Goal: Task Accomplishment & Management: Use online tool/utility

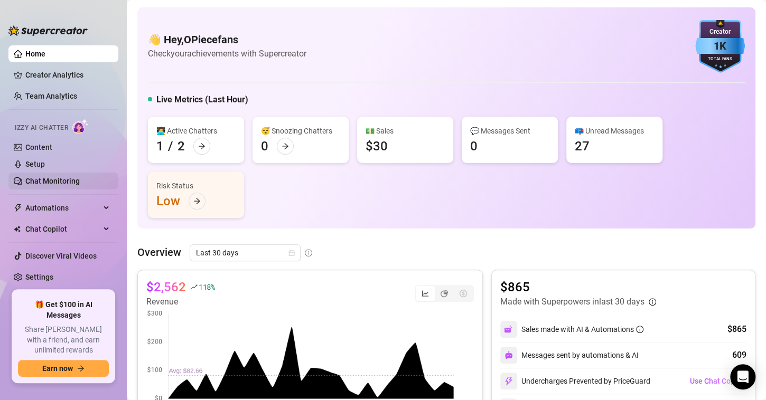
click at [57, 180] on link "Chat Monitoring" at bounding box center [52, 181] width 54 height 8
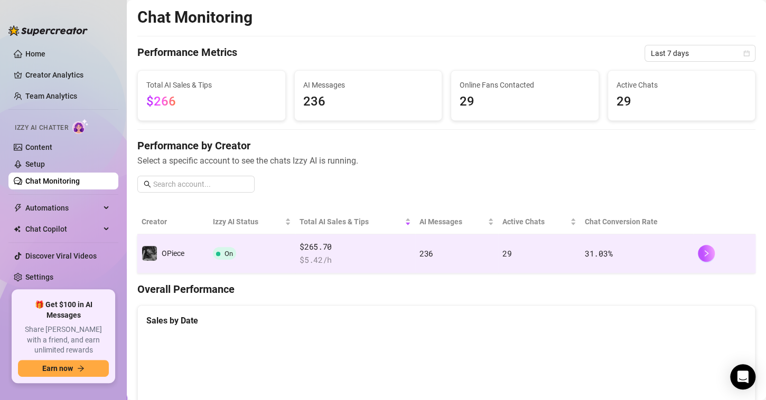
click at [618, 245] on td "31.03 %" at bounding box center [636, 253] width 113 height 39
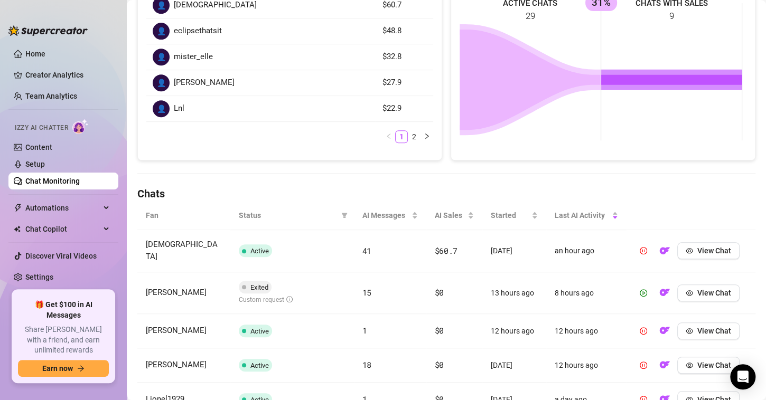
scroll to position [211, 0]
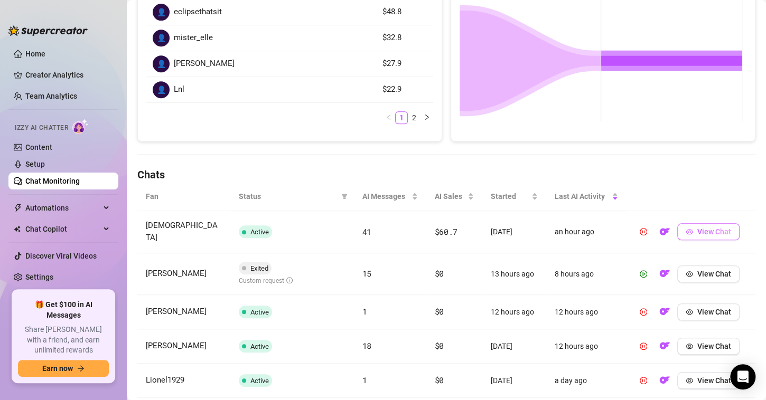
click at [697, 228] on span "View Chat" at bounding box center [714, 232] width 34 height 8
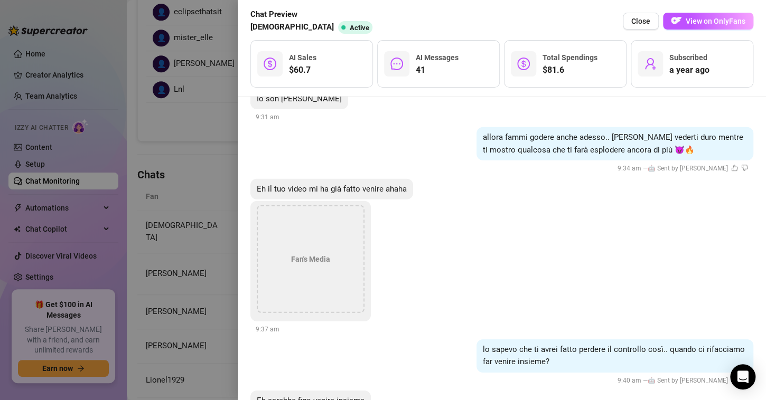
scroll to position [5310, 0]
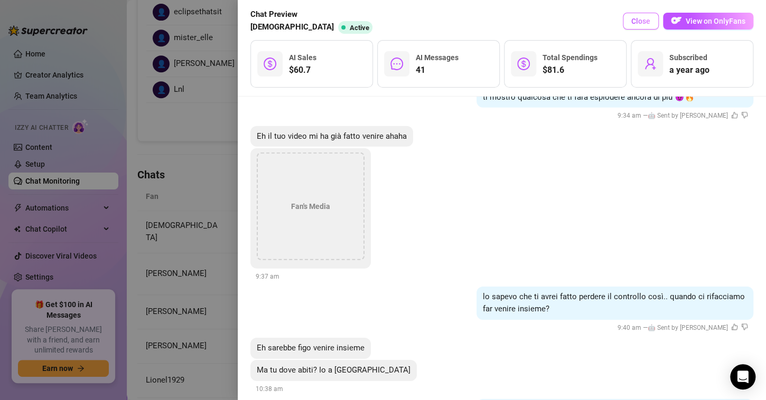
click at [644, 23] on span "Close" at bounding box center [640, 21] width 19 height 8
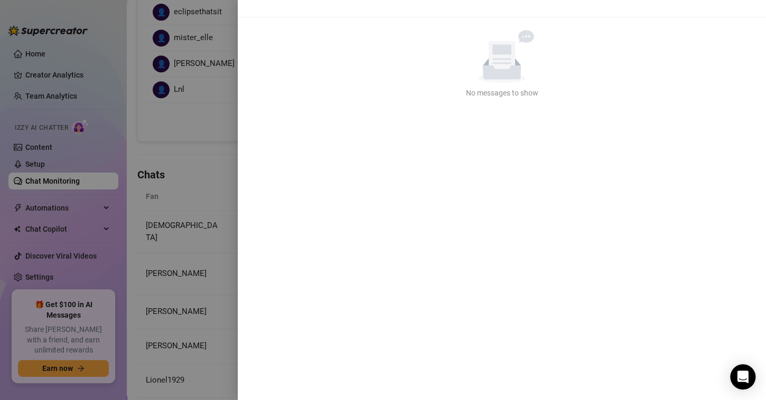
scroll to position [0, 0]
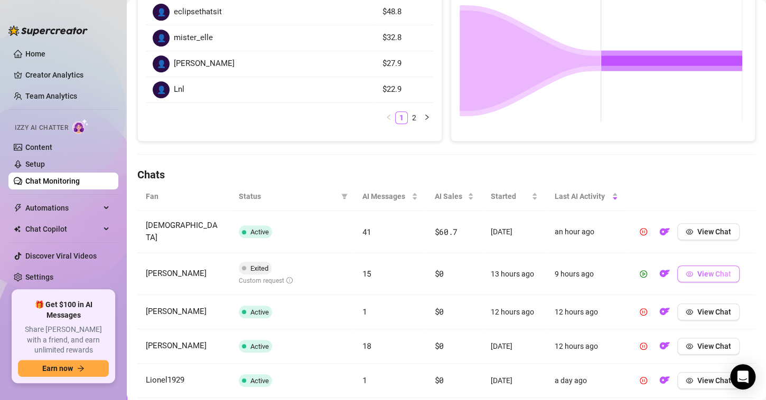
click at [697, 270] on span "View Chat" at bounding box center [714, 274] width 34 height 8
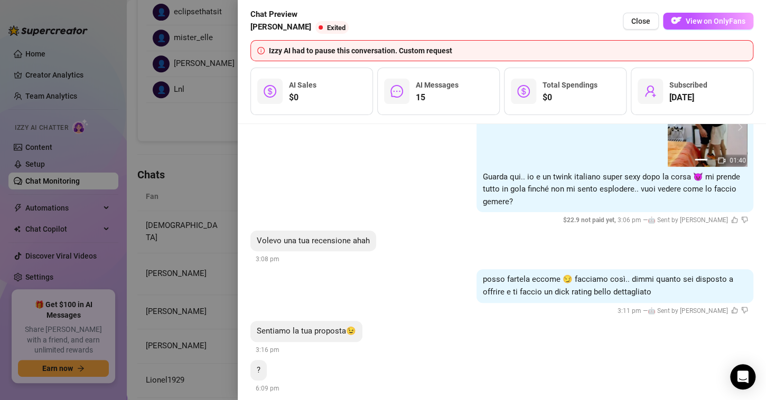
scroll to position [2056, 0]
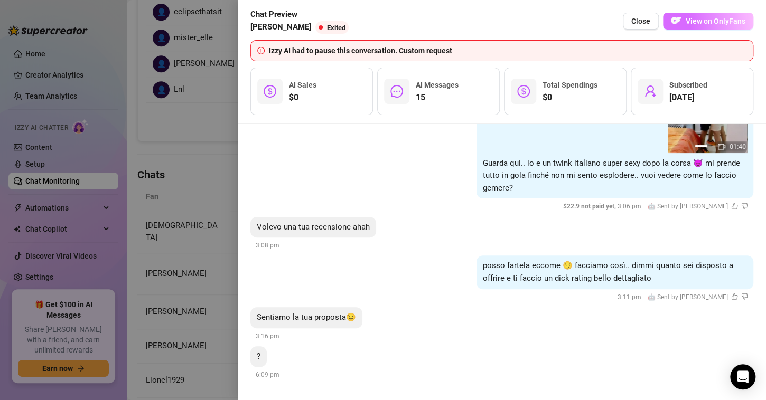
click at [696, 23] on span "View on OnlyFans" at bounding box center [715, 21] width 60 height 8
click at [212, 196] on div at bounding box center [383, 200] width 766 height 400
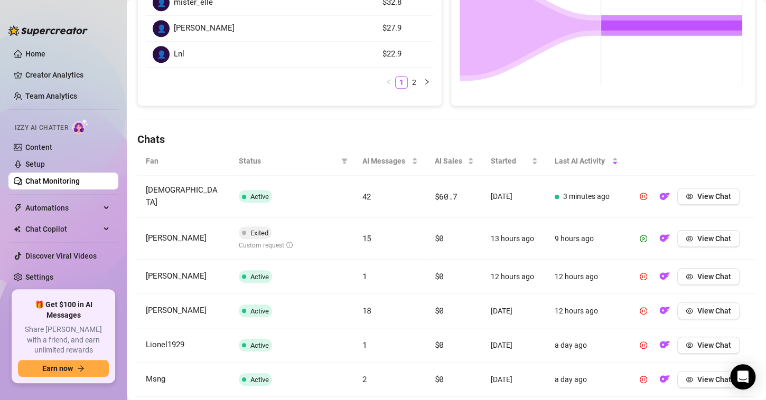
scroll to position [264, 0]
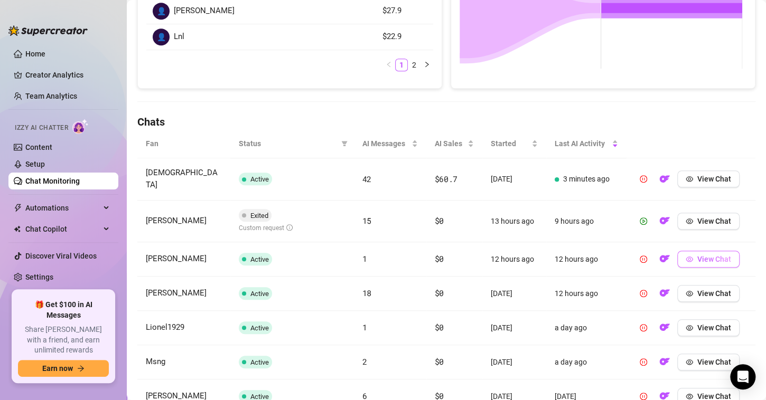
click at [697, 255] on span "View Chat" at bounding box center [714, 259] width 34 height 8
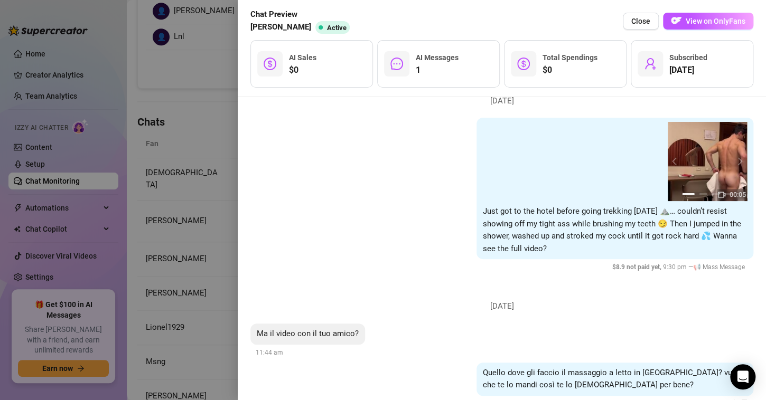
scroll to position [63, 0]
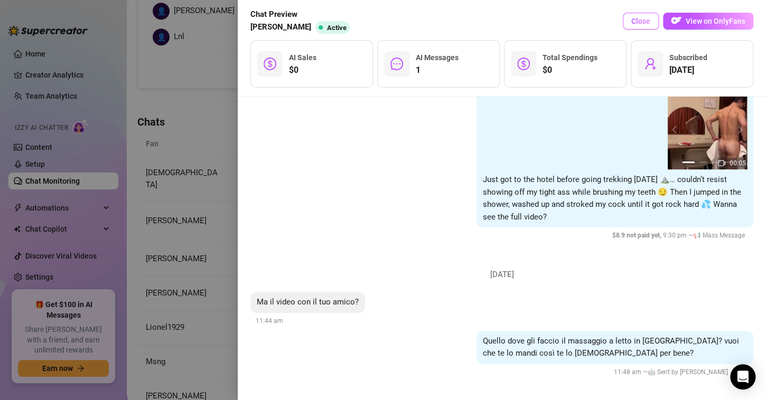
click at [649, 21] on span "Close" at bounding box center [640, 21] width 19 height 8
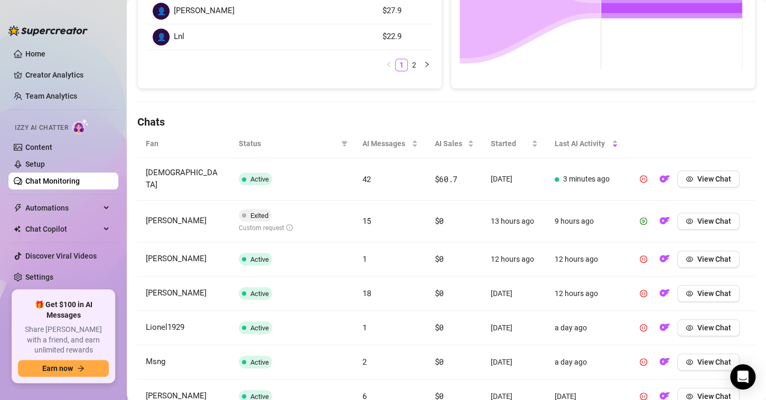
scroll to position [317, 0]
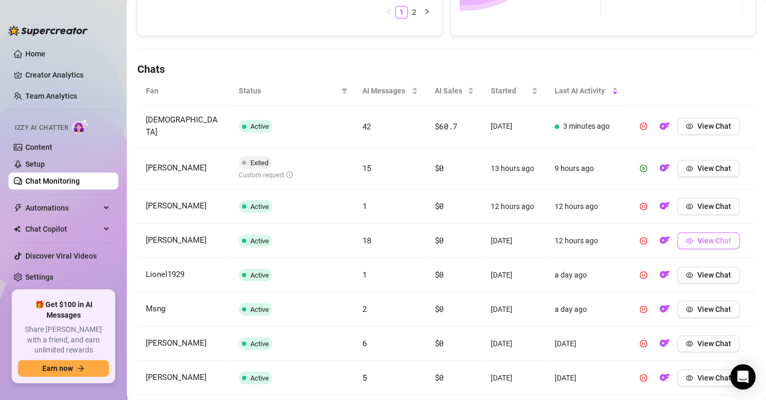
click at [689, 232] on button "View Chat" at bounding box center [708, 240] width 62 height 17
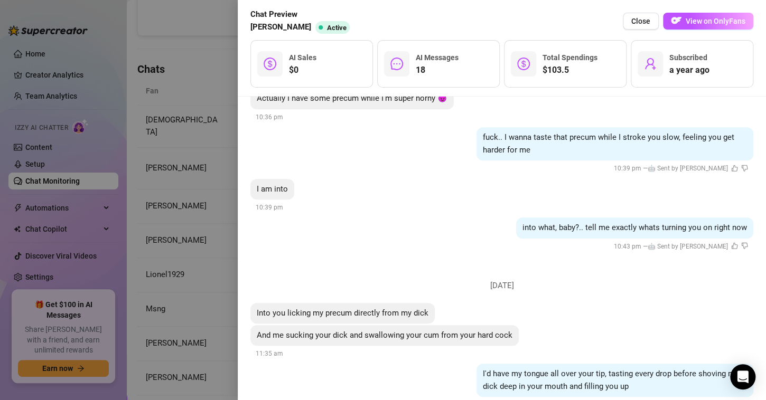
scroll to position [2371, 0]
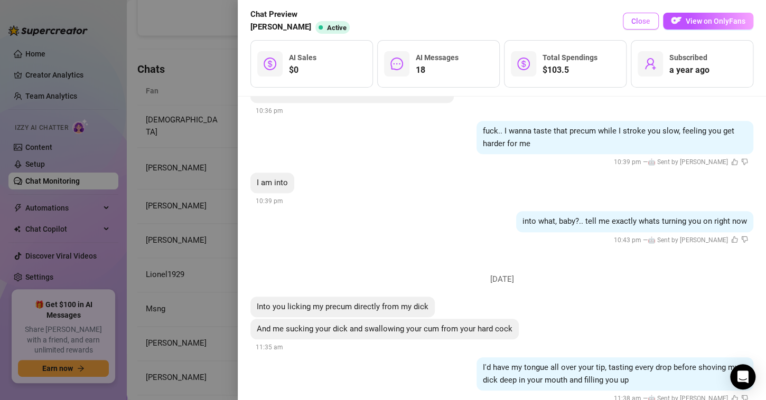
click at [638, 24] on span "Close" at bounding box center [640, 21] width 19 height 8
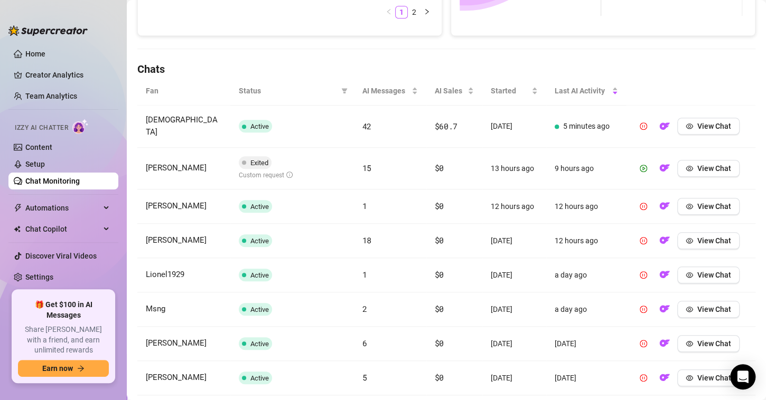
scroll to position [370, 0]
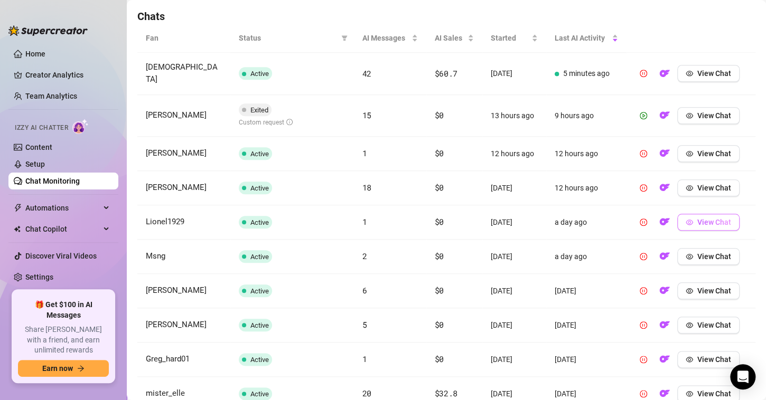
click at [677, 214] on button "View Chat" at bounding box center [708, 222] width 62 height 17
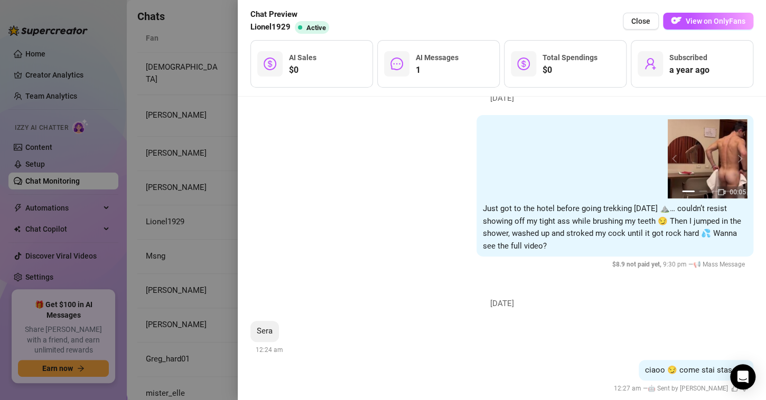
scroll to position [51, 0]
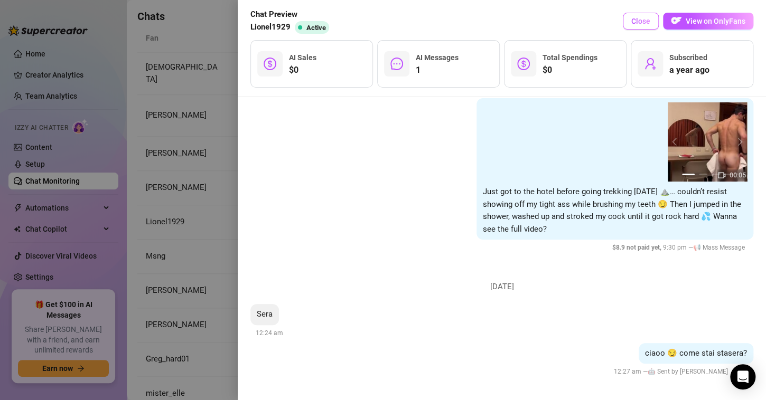
click at [632, 23] on span "Close" at bounding box center [640, 21] width 19 height 8
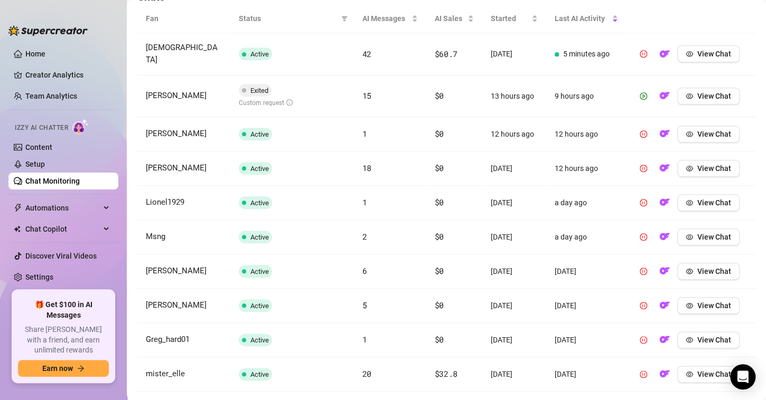
scroll to position [422, 0]
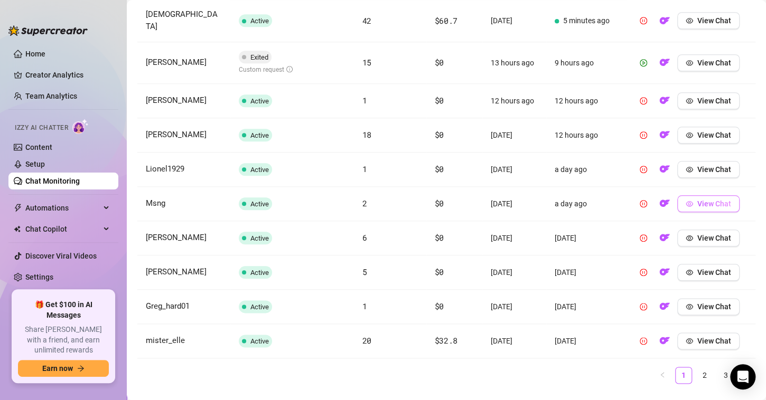
click at [697, 200] on span "View Chat" at bounding box center [714, 204] width 34 height 8
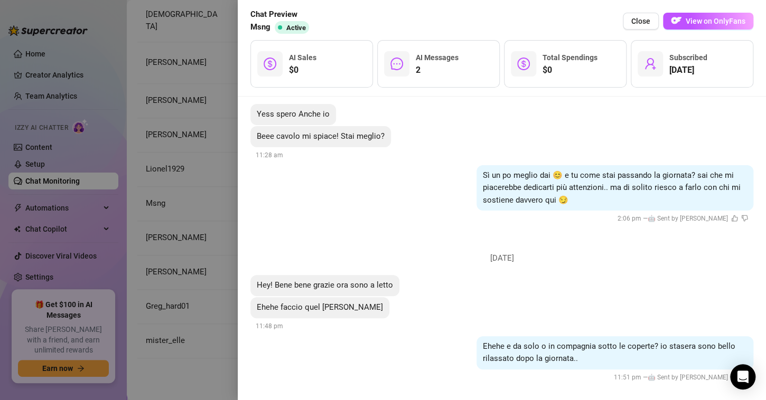
scroll to position [256, 0]
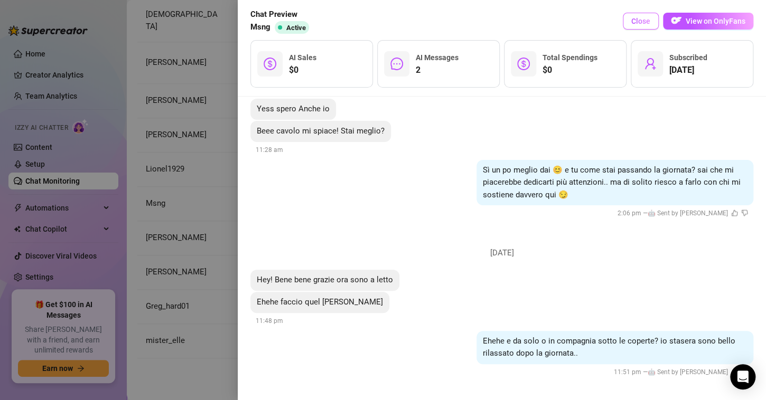
click at [637, 19] on span "Close" at bounding box center [640, 21] width 19 height 8
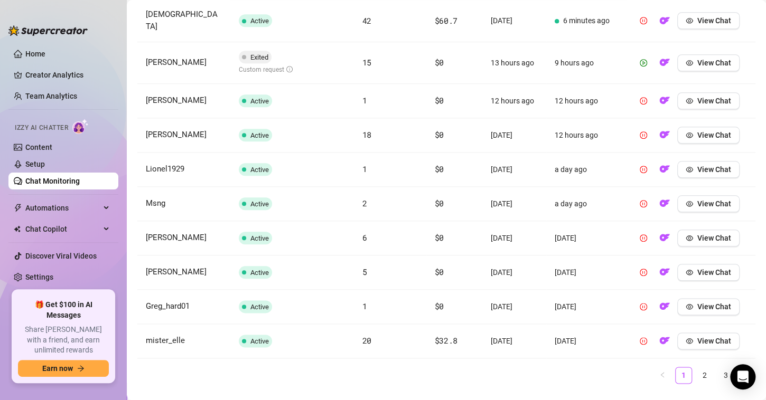
scroll to position [436, 0]
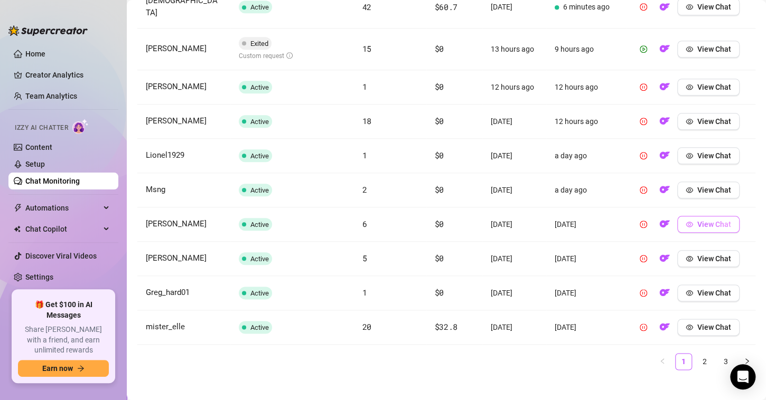
click at [686, 216] on button "View Chat" at bounding box center [708, 224] width 62 height 17
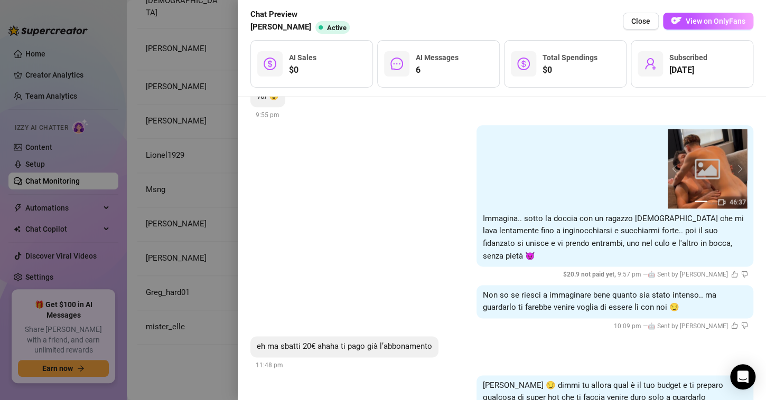
scroll to position [593, 0]
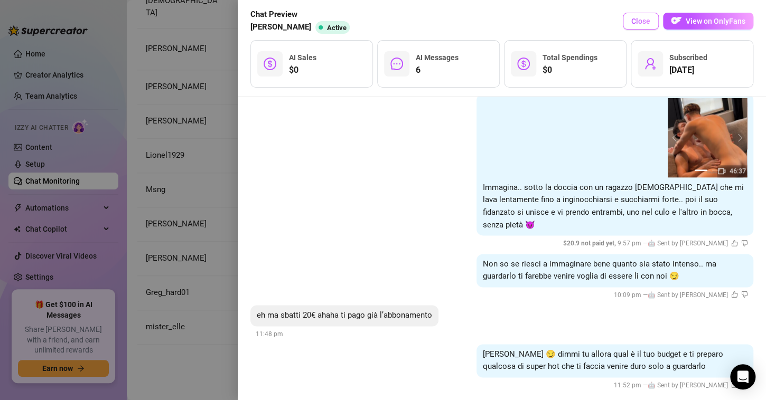
click at [631, 23] on span "Close" at bounding box center [640, 21] width 19 height 8
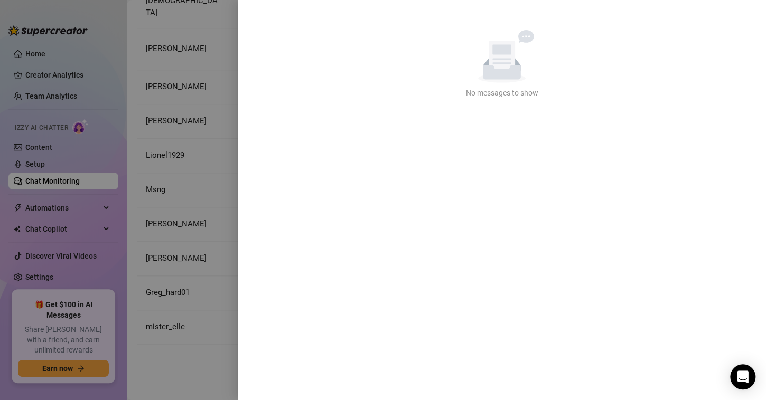
scroll to position [0, 0]
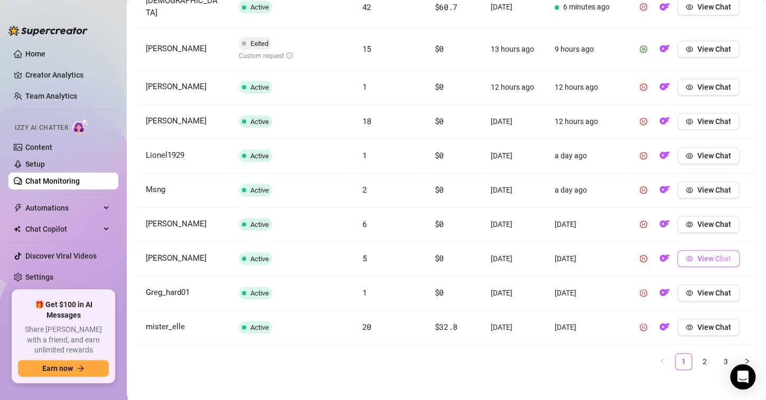
click at [686, 251] on button "View Chat" at bounding box center [708, 258] width 62 height 17
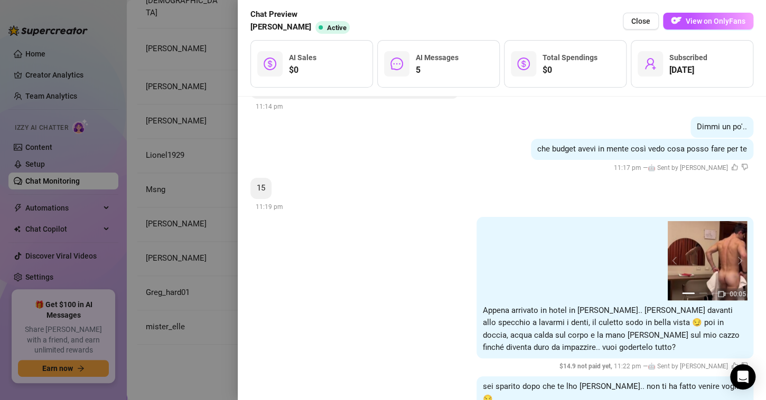
scroll to position [388, 0]
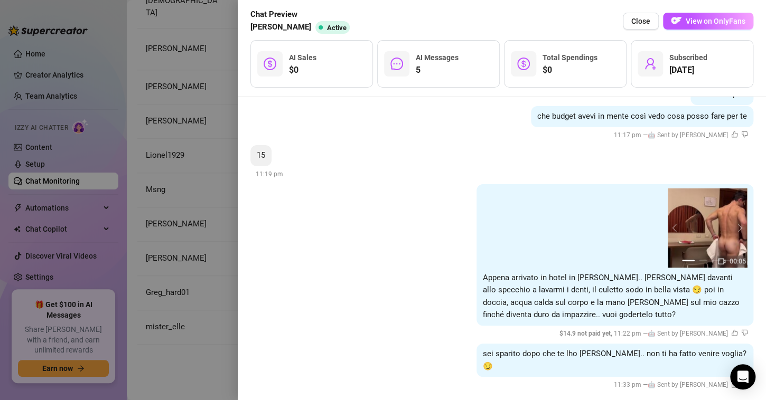
click at [198, 353] on div at bounding box center [383, 200] width 766 height 400
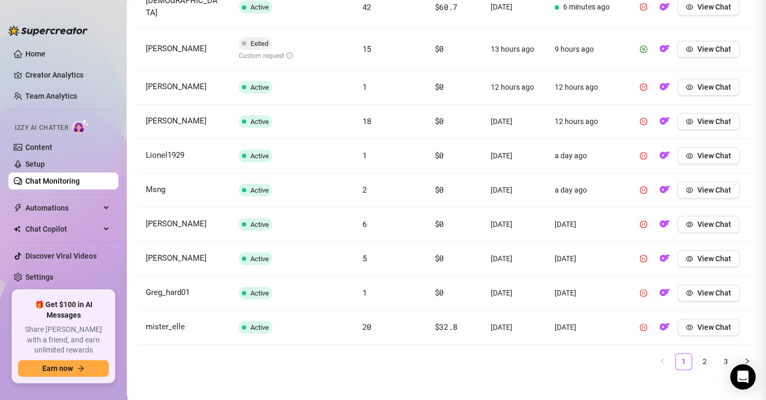
scroll to position [0, 0]
click at [49, 72] on link "Creator Analytics" at bounding box center [67, 75] width 84 height 17
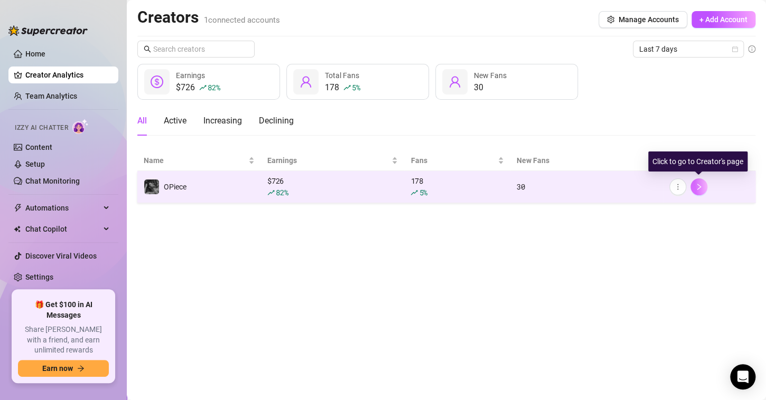
click at [696, 188] on icon "right" at bounding box center [698, 186] width 7 height 7
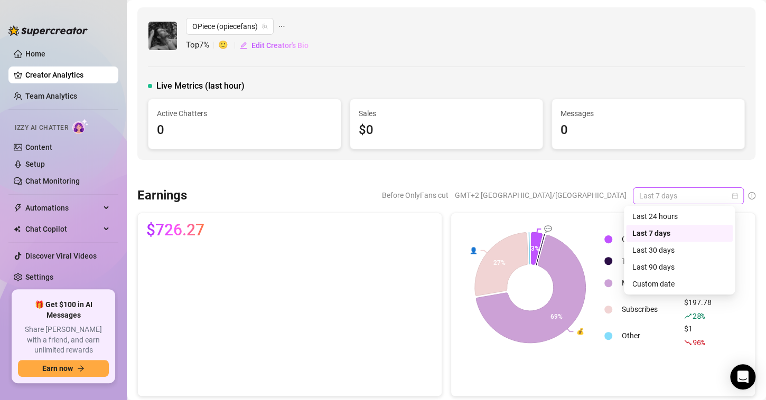
click at [665, 196] on span "Last 7 days" at bounding box center [688, 196] width 98 height 16
click at [665, 250] on div "Last 30 days" at bounding box center [679, 250] width 94 height 12
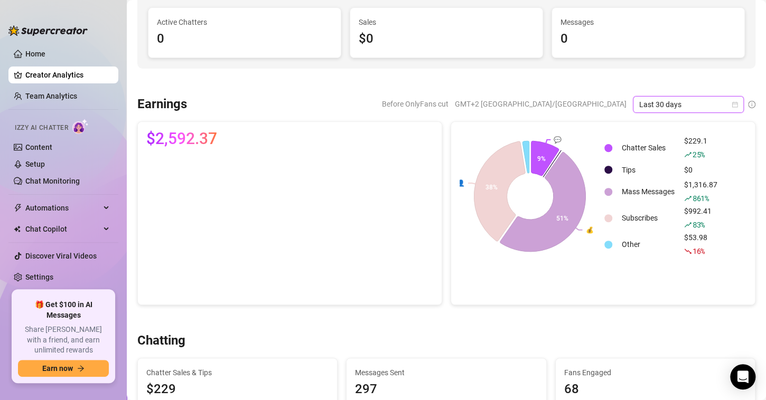
scroll to position [53, 0]
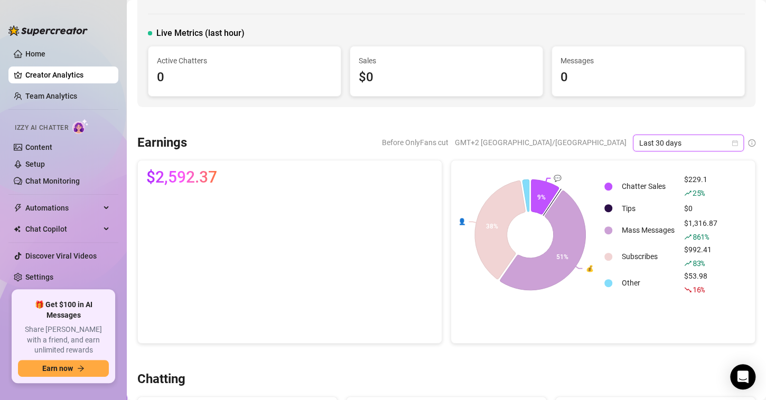
click at [667, 144] on span "Last 30 days" at bounding box center [688, 143] width 98 height 16
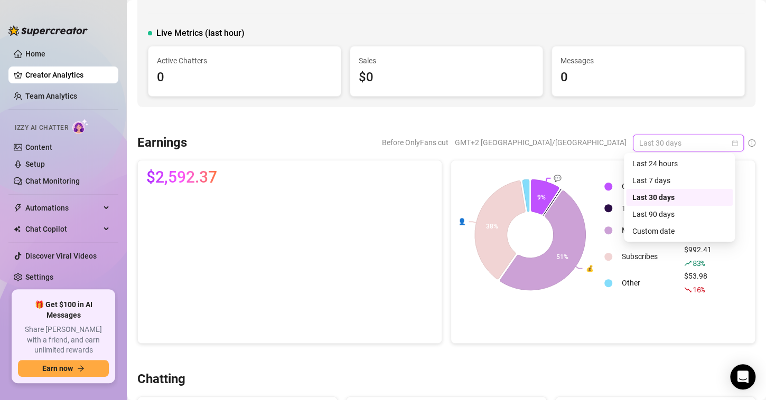
click at [667, 144] on span "Last 30 days" at bounding box center [688, 143] width 98 height 16
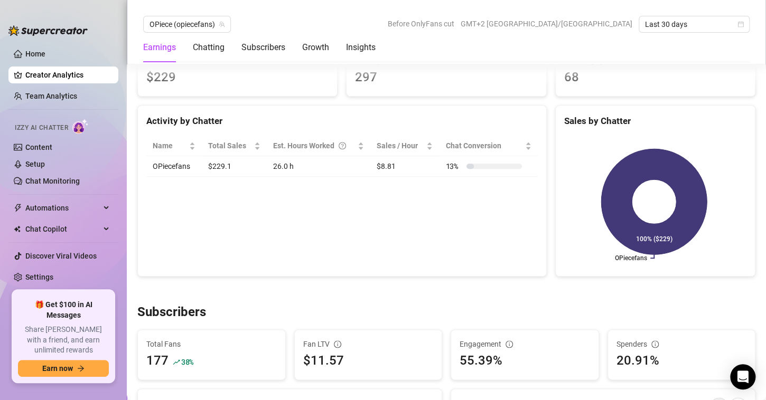
scroll to position [264, 0]
